Goal: Obtain resource: Obtain resource

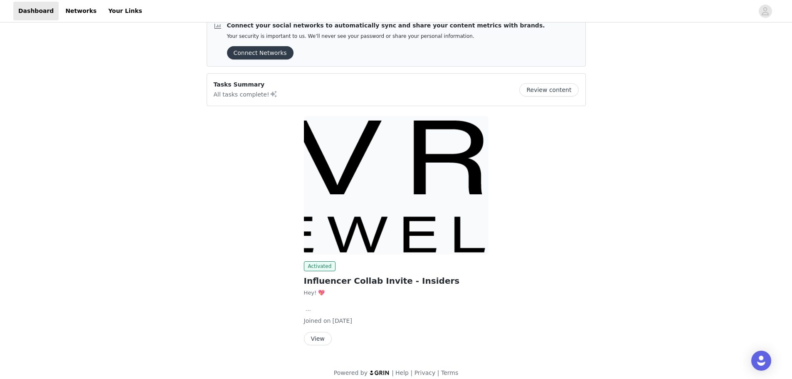
scroll to position [25, 0]
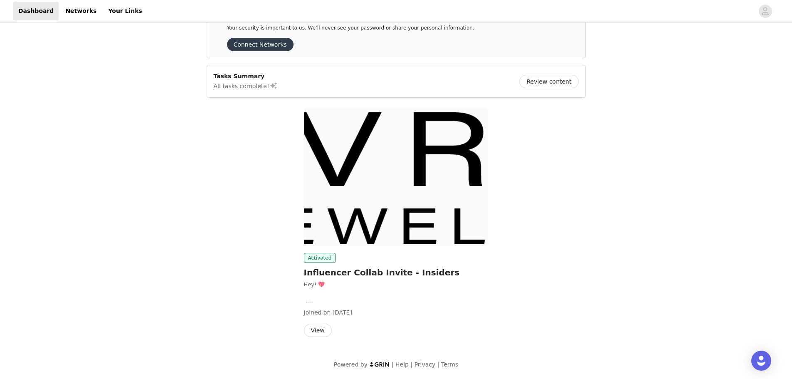
click at [316, 329] on button "View" at bounding box center [318, 329] width 28 height 13
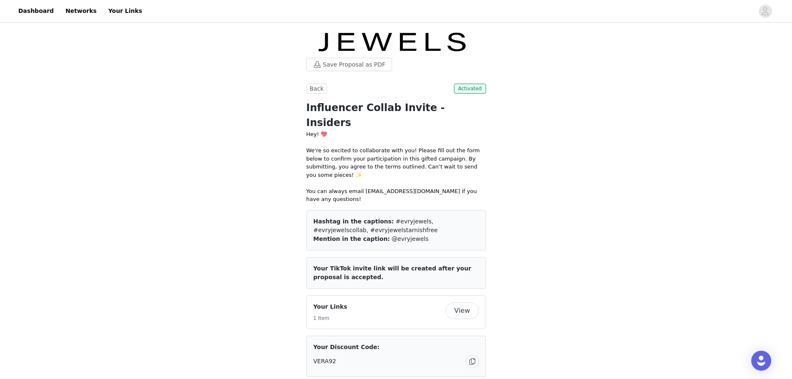
scroll to position [83, 0]
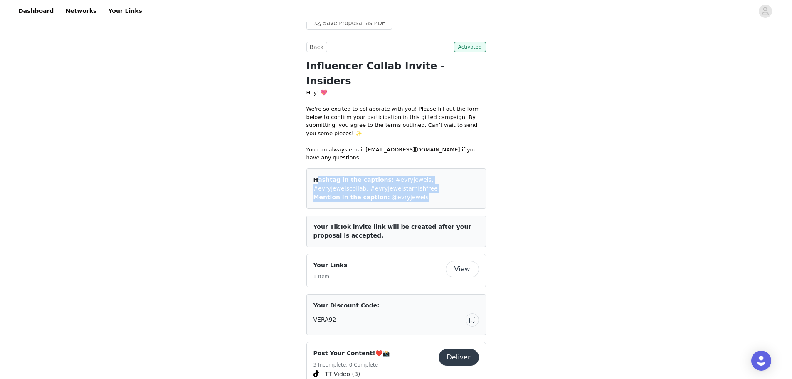
drag, startPoint x: 412, startPoint y: 173, endPoint x: 311, endPoint y: 160, distance: 102.2
click at [311, 168] on div "Hashtag in the captions: #evryjewels, #evryjewelscollab, #evryjewelstarnishfree…" at bounding box center [396, 188] width 180 height 40
copy div "Hashtag in the captions: #evryjewels, #evryjewelscollab, #evryjewelstarnishfree…"
click at [218, 253] on div "Save Proposal as PDF Back Activated Influencer Collab Invite - Insiders Hey! 💖 …" at bounding box center [396, 332] width 792 height 782
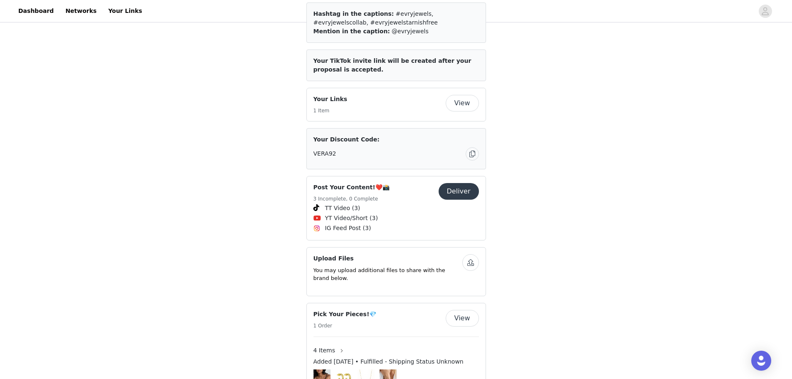
scroll to position [249, 0]
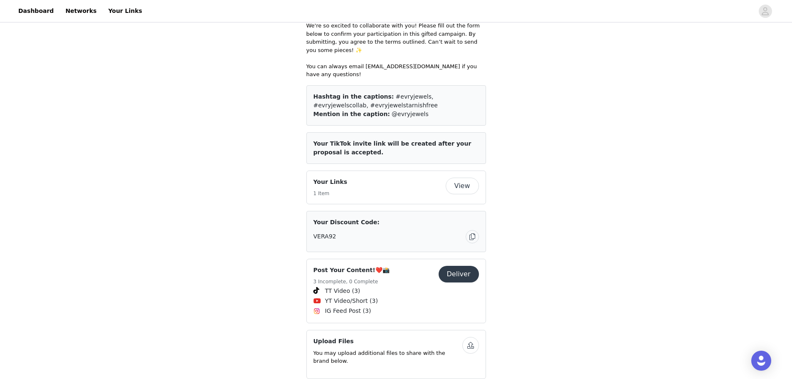
click at [365, 93] on span "Hashtag in the captions:" at bounding box center [353, 96] width 81 height 7
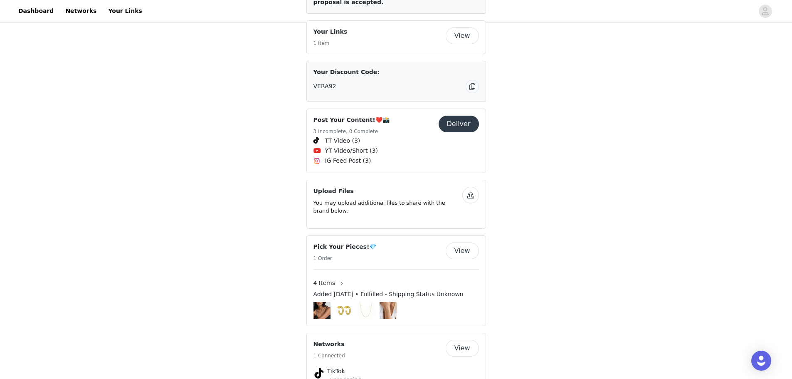
scroll to position [147, 0]
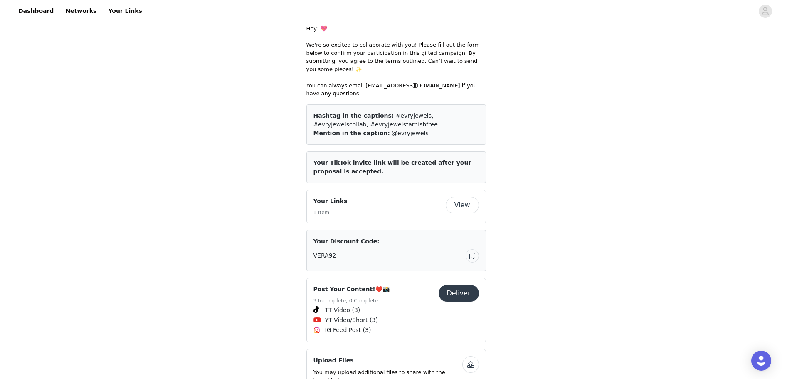
click at [465, 197] on button "View" at bounding box center [462, 205] width 33 height 17
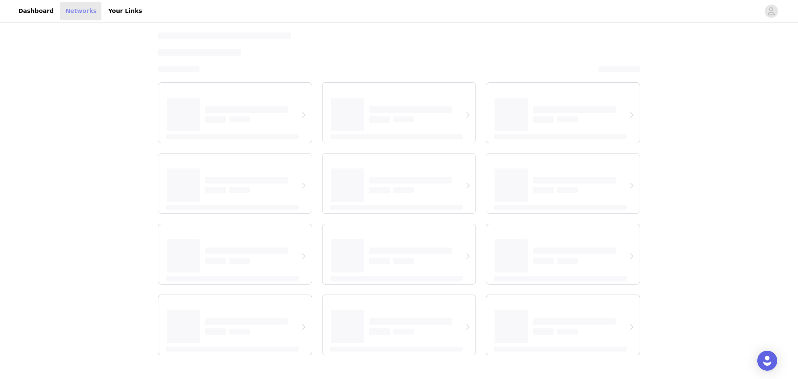
select select "12"
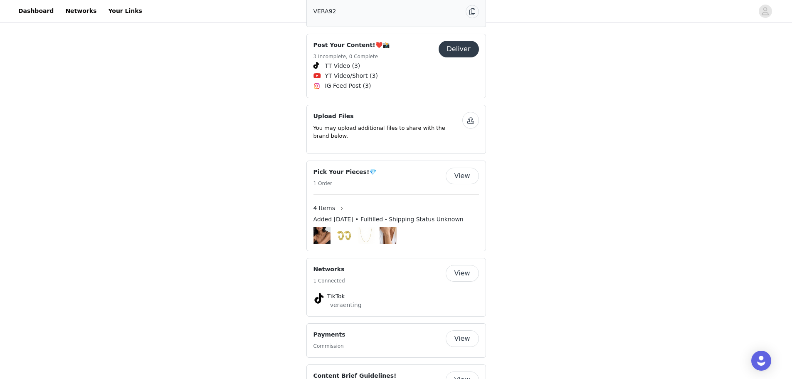
scroll to position [397, 0]
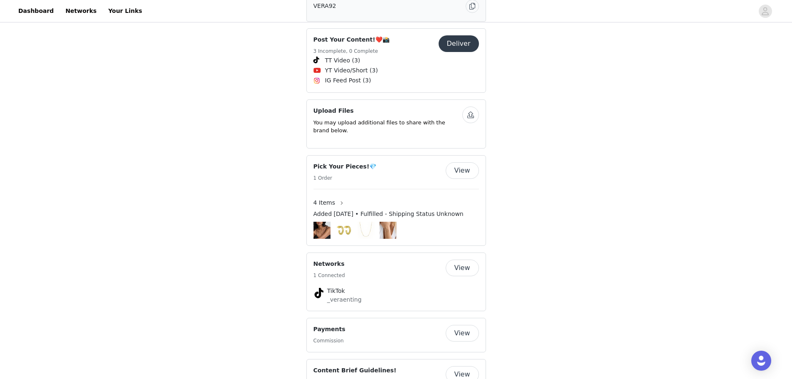
click at [465, 366] on button "View" at bounding box center [462, 374] width 33 height 17
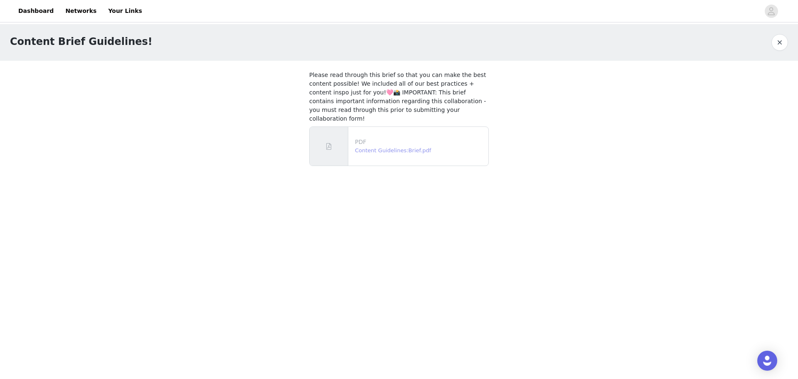
click at [387, 147] on link "Content Guidelines:Brief.pdf" at bounding box center [393, 150] width 76 height 6
